Goal: Find specific page/section

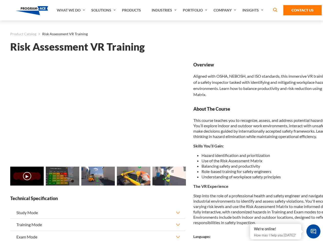
click at [104, 10] on link "Solutions" at bounding box center [104, 10] width 31 height 20
click at [0, 0] on div "AI & Computer Vision Solutions Computer Vision Quality Control AI tools for fas…" at bounding box center [0, 0] width 0 height 0
click at [0, 0] on div "AI & Computer Vision Solutions Virtual Training Solutions Virtual Tour Solution…" at bounding box center [0, 0] width 0 height 0
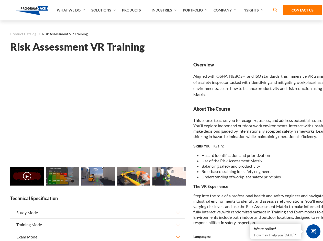
click at [0, 0] on div "AI & Computer Vision Solutions Virtual Training Solutions Virtual Tour Solution…" at bounding box center [0, 0] width 0 height 0
click at [0, 0] on div "AI & Computer Vision Solutions Computer Vision Quality Control AI tools for fas…" at bounding box center [0, 0] width 0 height 0
